Goal: Information Seeking & Learning: Find specific fact

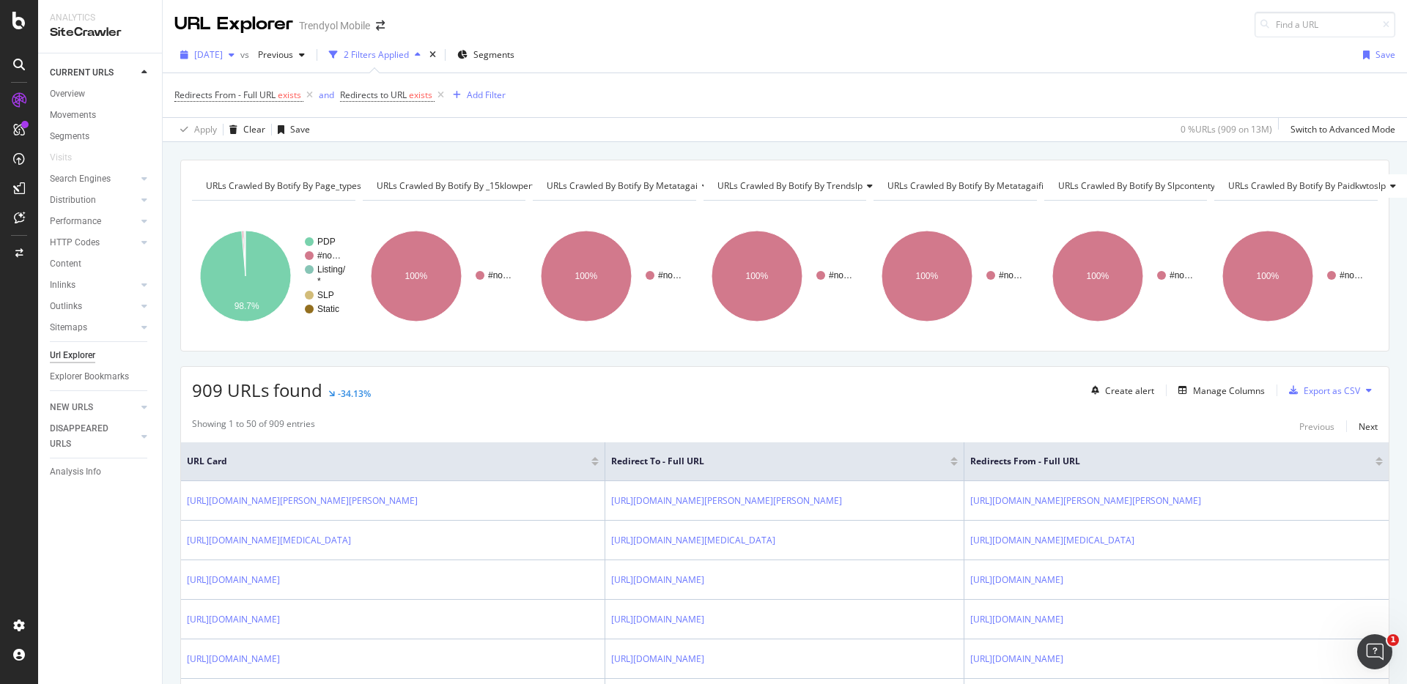
click at [234, 53] on icon "button" at bounding box center [232, 55] width 6 height 9
click at [738, 88] on div "Redirects From - Full URL exists and Redirects to URL exists Add Filter" at bounding box center [784, 95] width 1221 height 44
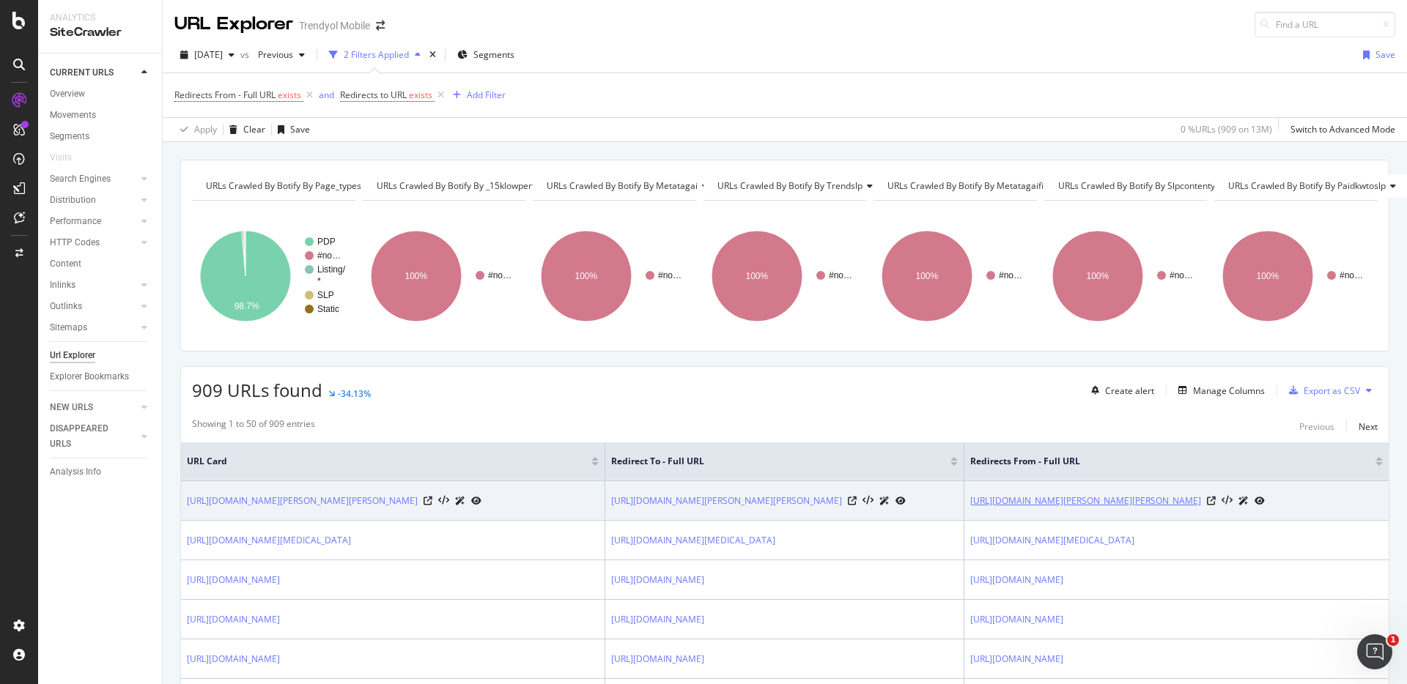
copy link "[URL][DOMAIN_NAME][PERSON_NAME][PERSON_NAME]"
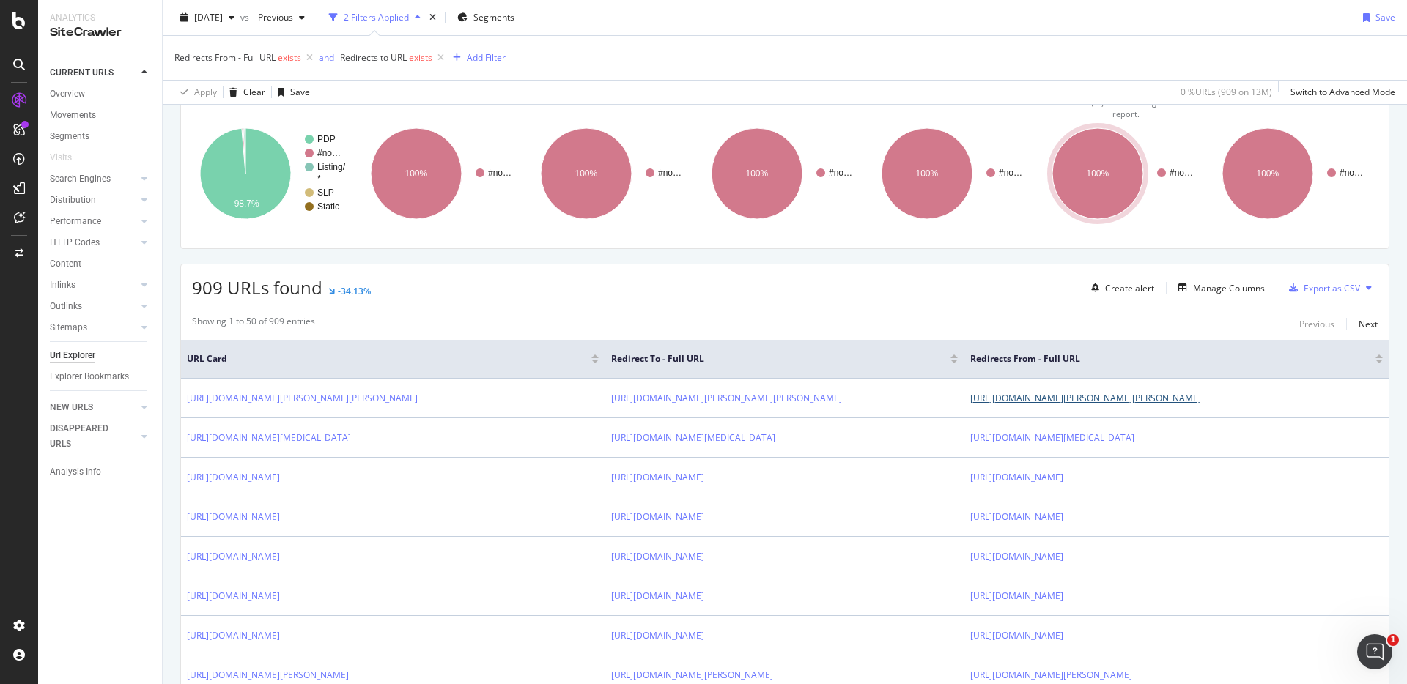
scroll to position [104, 0]
